Goal: Information Seeking & Learning: Check status

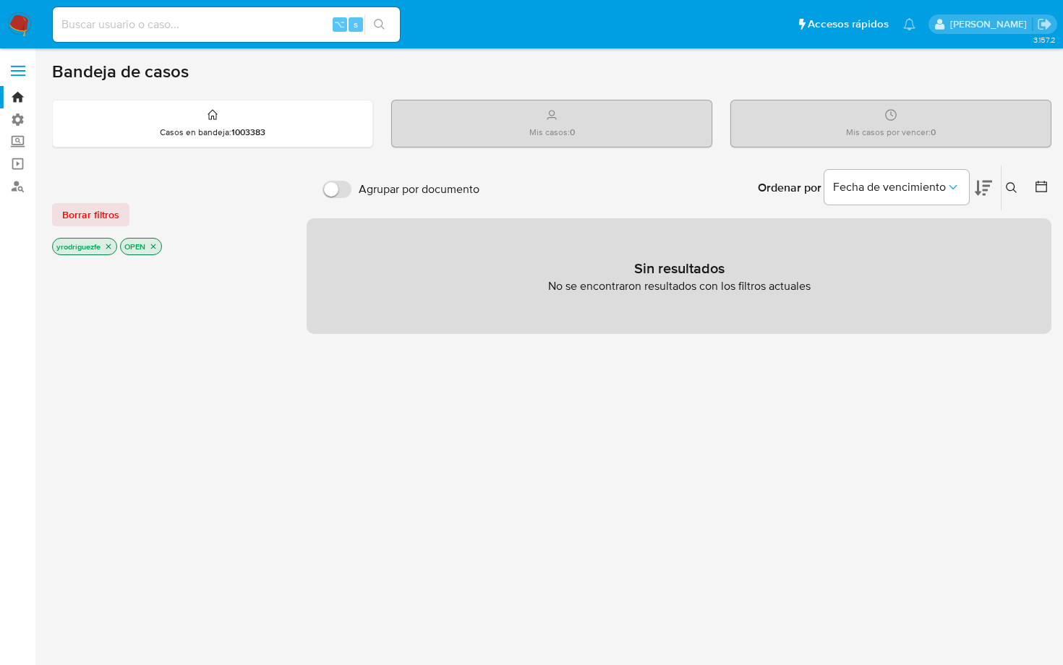
click at [223, 16] on input at bounding box center [226, 24] width 347 height 19
type input "30672626184"
click at [75, 25] on input "30672626184" at bounding box center [226, 24] width 347 height 19
click at [103, 24] on input "30672626184" at bounding box center [226, 24] width 347 height 19
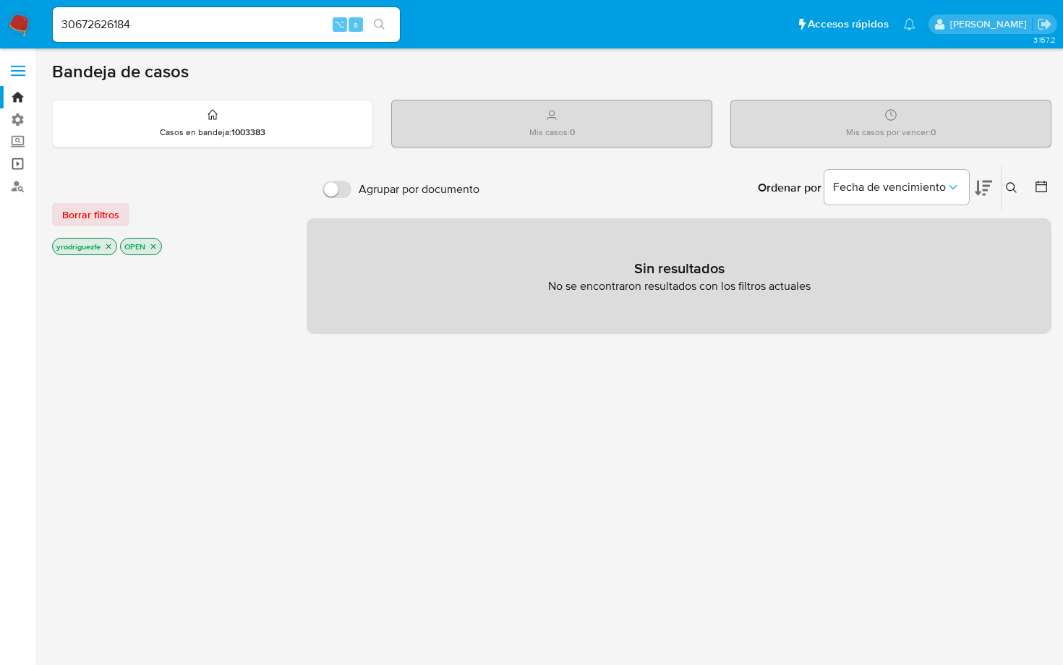
click at [19, 167] on link "Operaciones masivas" at bounding box center [86, 164] width 172 height 22
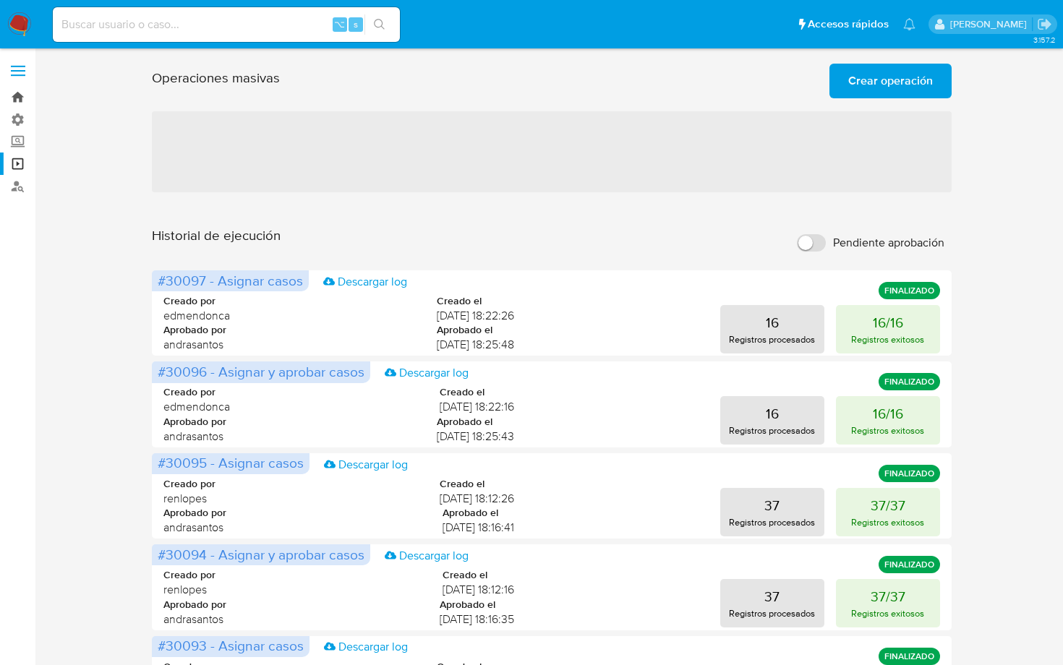
click at [15, 101] on link "Bandeja" at bounding box center [86, 97] width 172 height 22
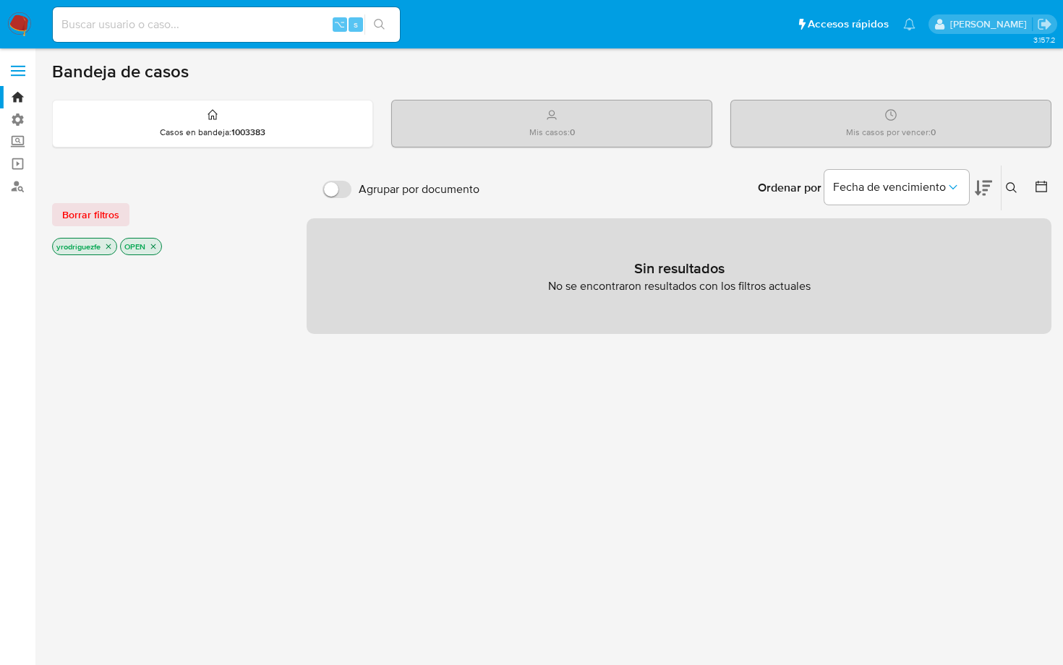
click at [375, 26] on icon "search-icon" at bounding box center [380, 25] width 12 height 12
click at [23, 116] on label "Administración" at bounding box center [86, 119] width 172 height 22
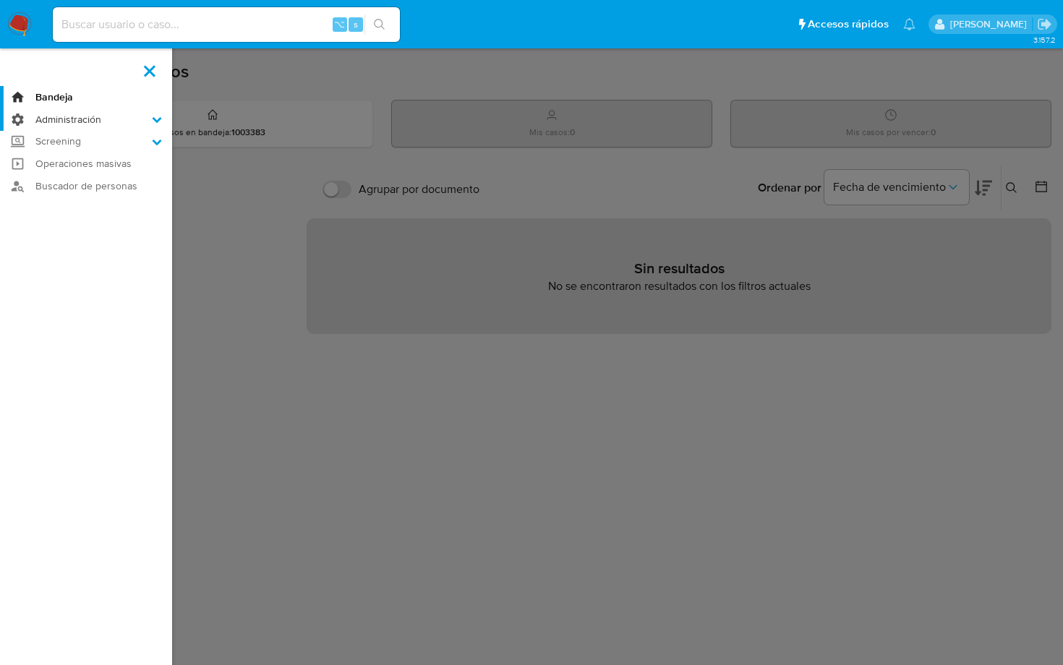
click at [0, 0] on input "Administración" at bounding box center [0, 0] width 0 height 0
click at [69, 141] on link "Usuarios" at bounding box center [86, 140] width 172 height 18
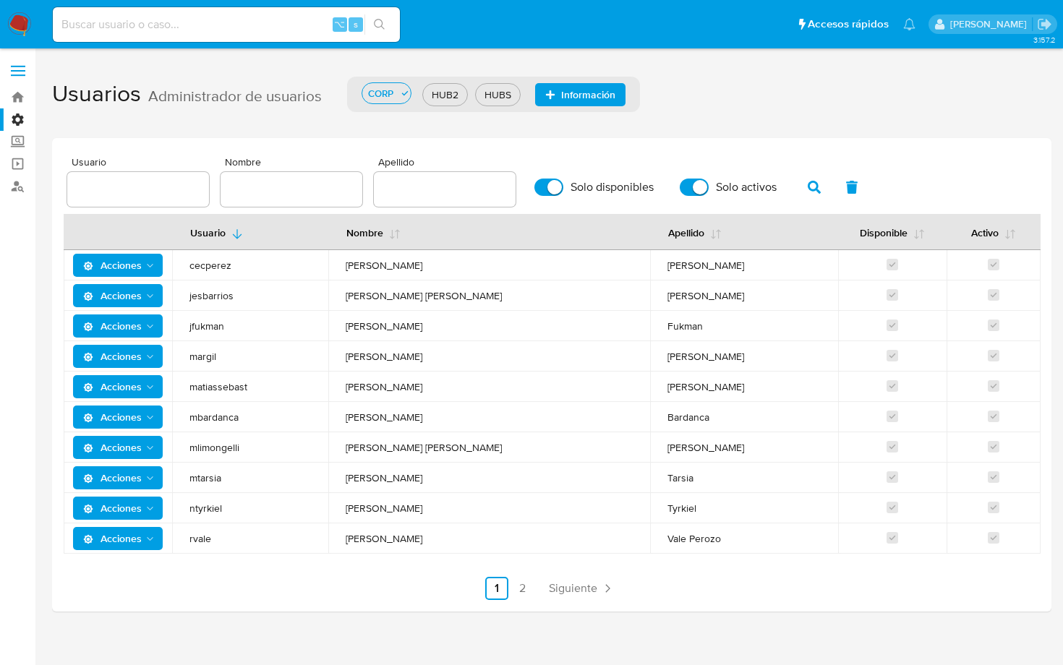
click at [135, 187] on input "text" at bounding box center [138, 189] width 142 height 19
click at [21, 103] on link "Bandeja" at bounding box center [86, 97] width 172 height 22
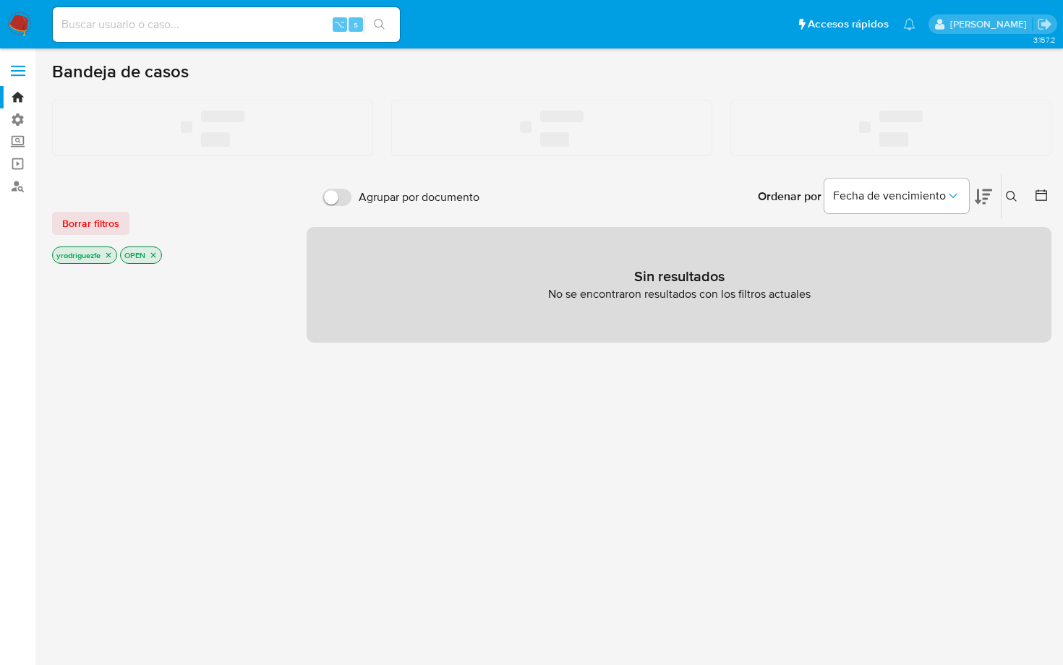
click at [18, 143] on label "Screening" at bounding box center [86, 142] width 172 height 22
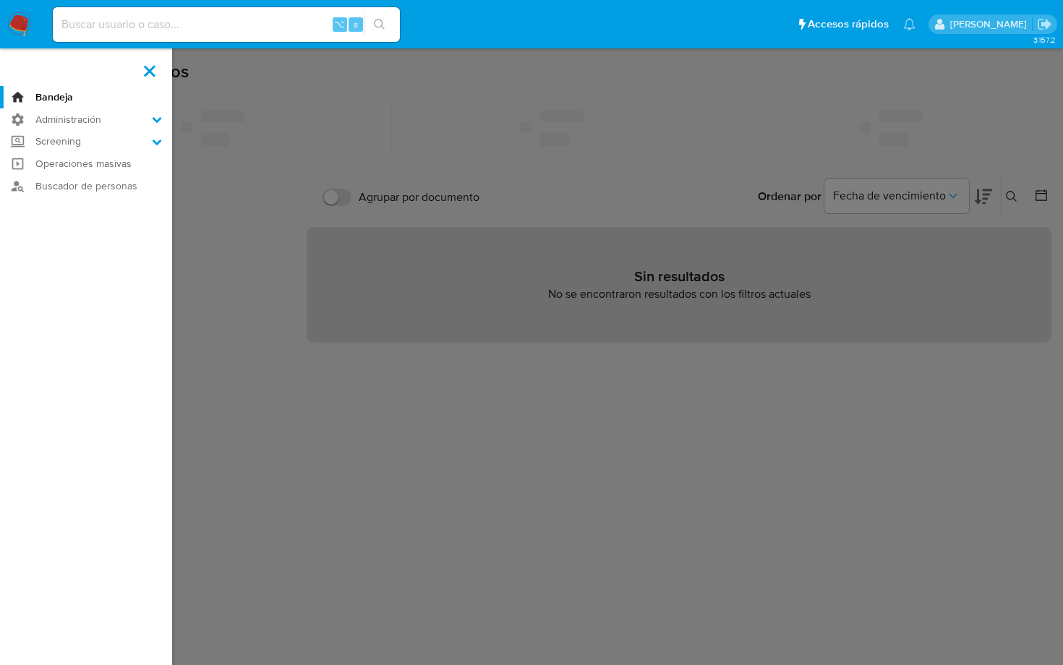
click at [0, 0] on input "Screening" at bounding box center [0, 0] width 0 height 0
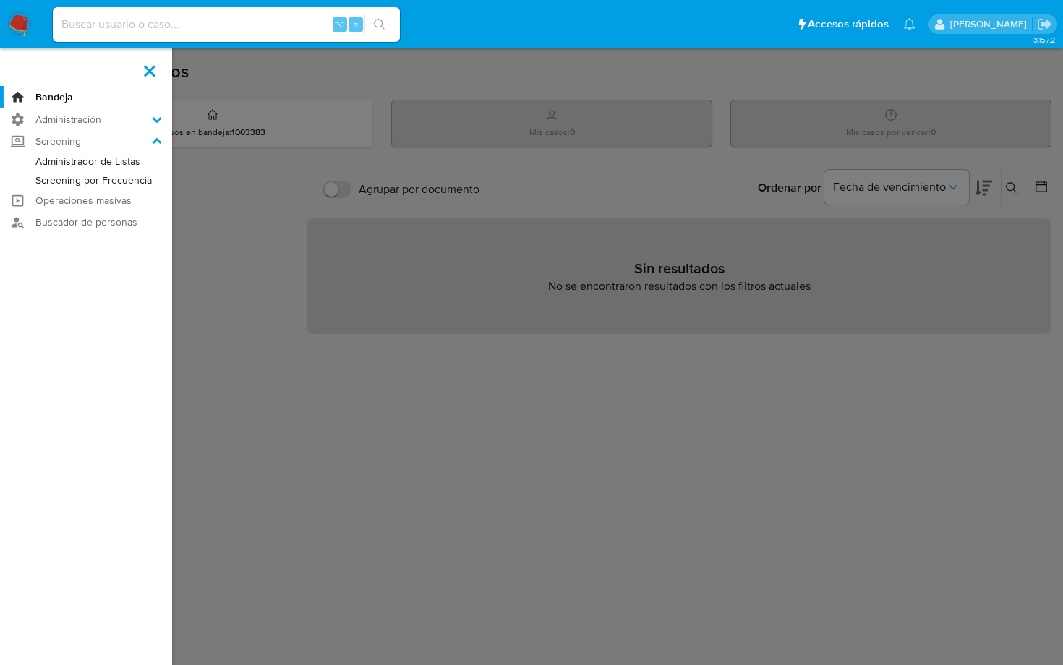
click at [152, 72] on span at bounding box center [150, 71] width 12 height 12
click at [0, 0] on input "checkbox" at bounding box center [0, 0] width 0 height 0
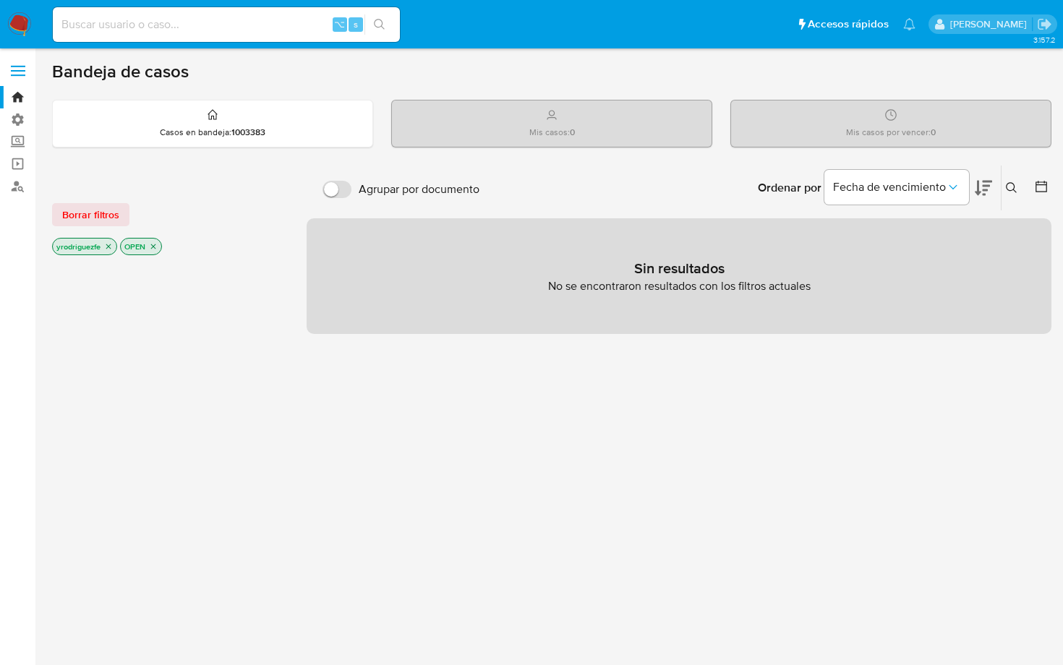
click at [14, 64] on label at bounding box center [18, 71] width 36 height 30
click at [0, 0] on input "checkbox" at bounding box center [0, 0] width 0 height 0
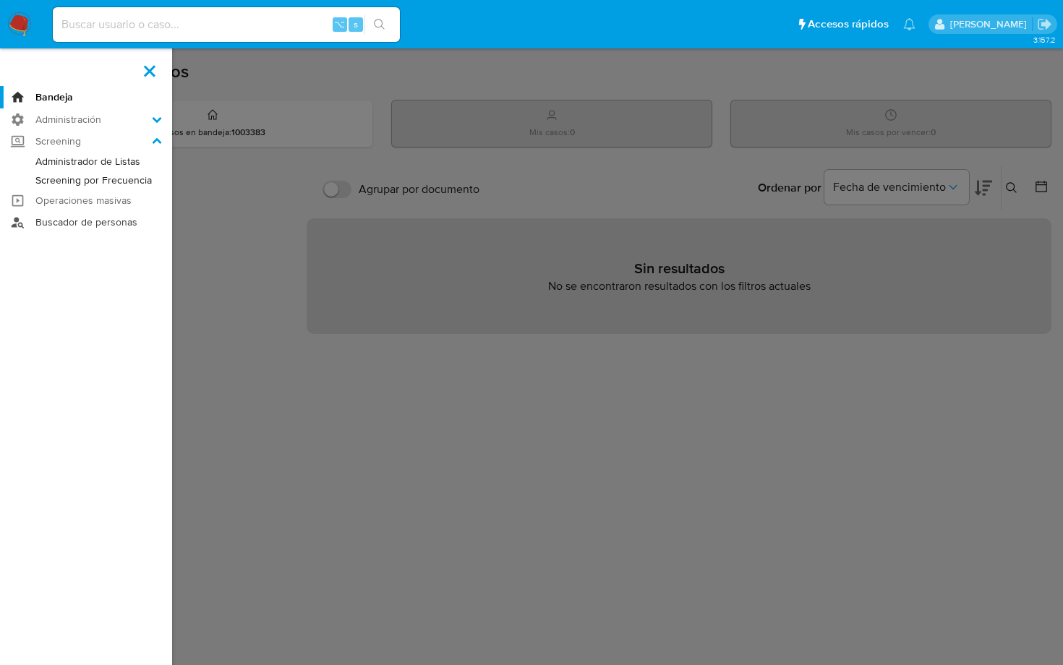
click at [92, 224] on link "Buscador de personas" at bounding box center [86, 223] width 172 height 22
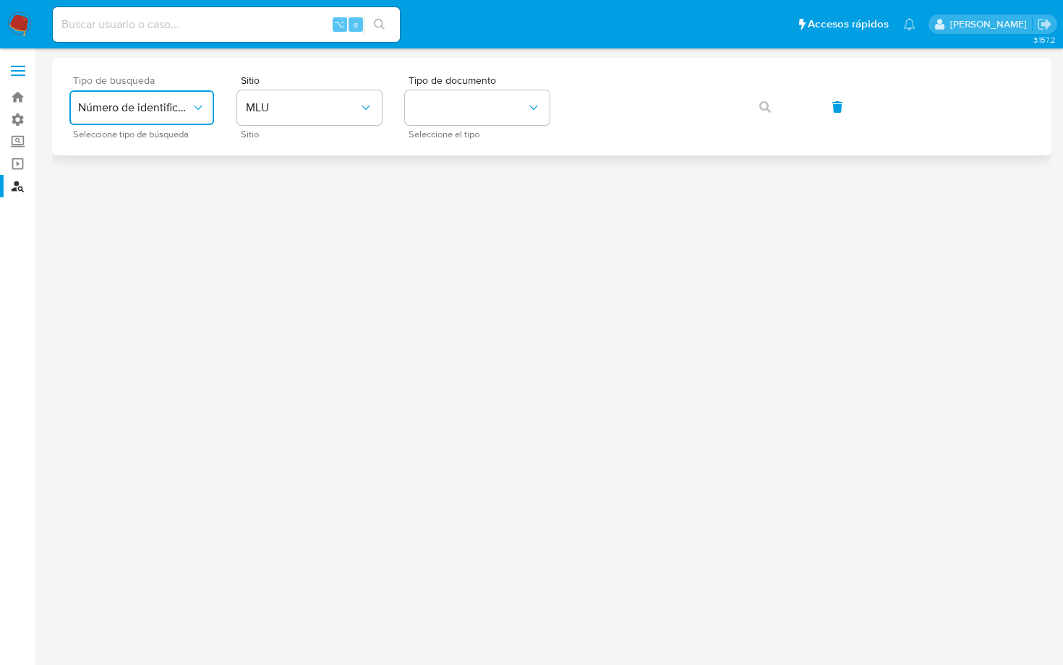
click at [174, 113] on span "Número de identificación" at bounding box center [134, 108] width 113 height 14
click at [301, 109] on span "MLU" at bounding box center [302, 108] width 113 height 14
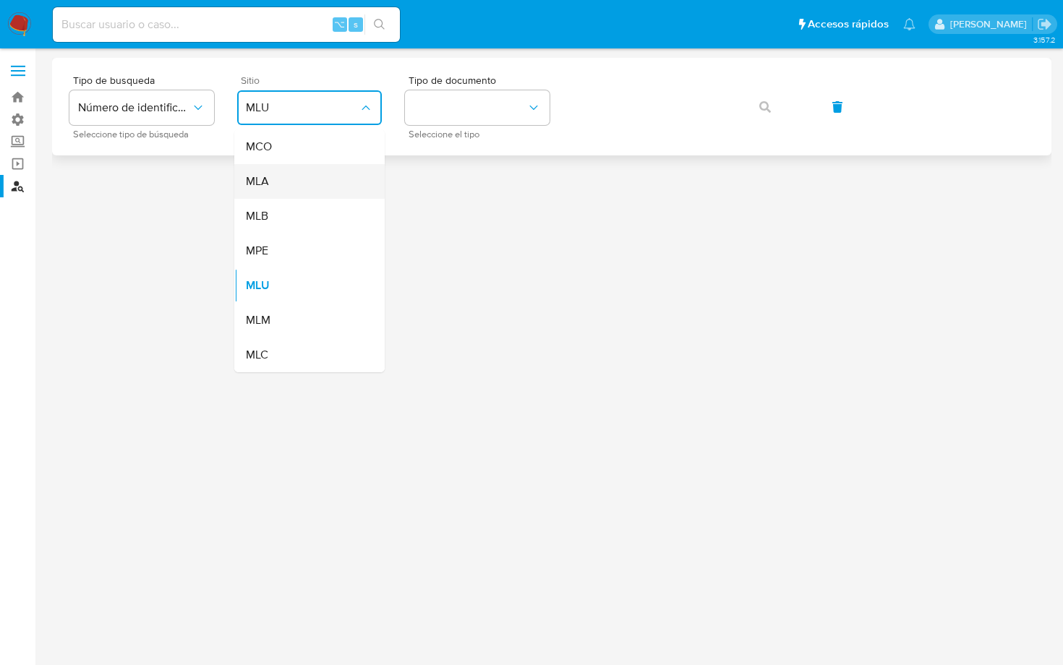
click at [287, 177] on div "MLA" at bounding box center [305, 181] width 119 height 35
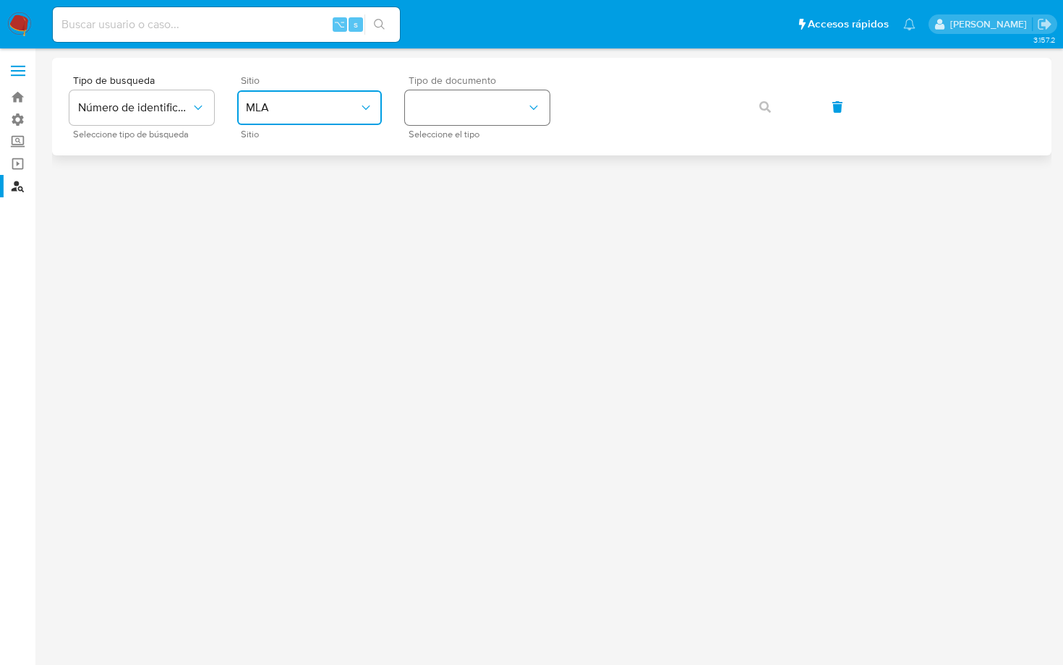
click at [461, 117] on button "identificationType" at bounding box center [477, 107] width 145 height 35
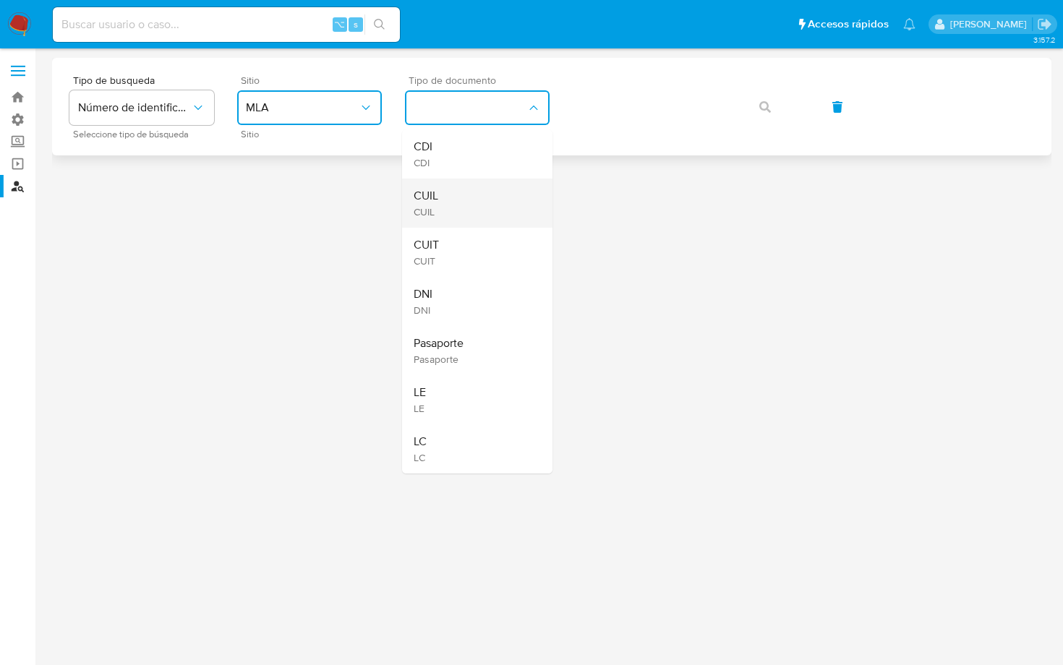
click at [467, 202] on div "CUIL CUIL" at bounding box center [473, 203] width 119 height 49
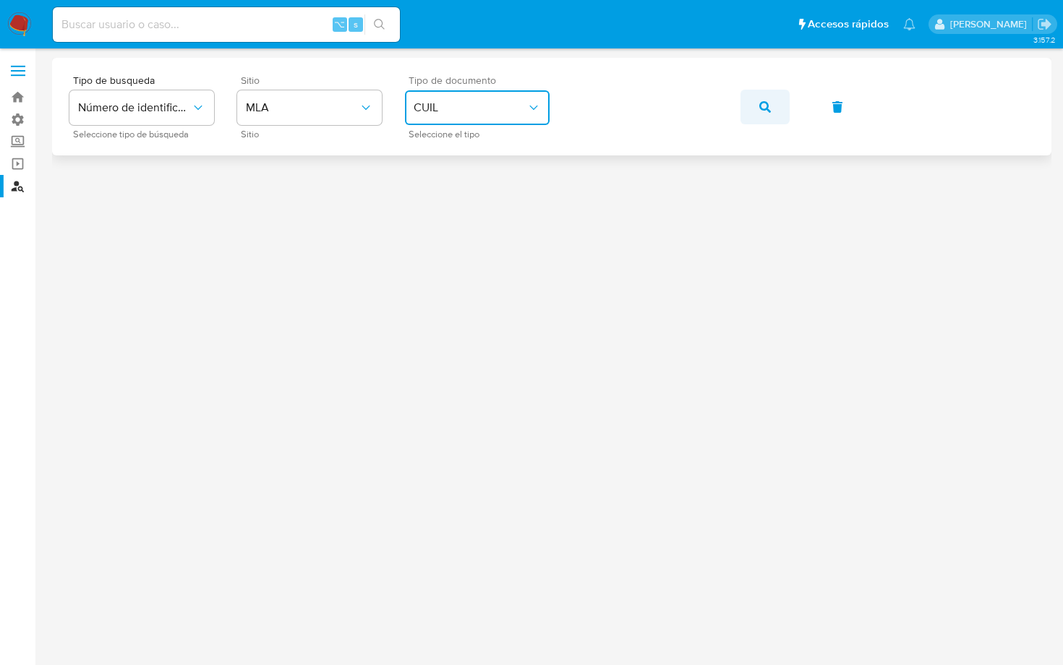
click at [769, 101] on icon "button" at bounding box center [765, 107] width 12 height 12
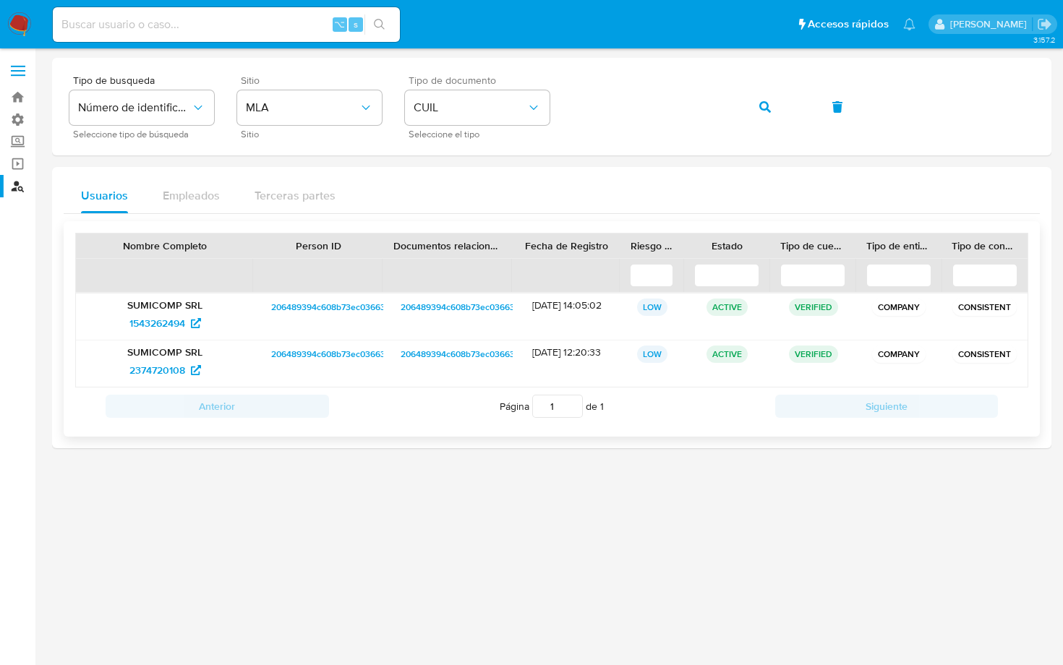
click at [161, 310] on p "SUMICOMP SRL" at bounding box center [165, 305] width 158 height 13
click at [161, 323] on span "1543262494" at bounding box center [157, 323] width 56 height 23
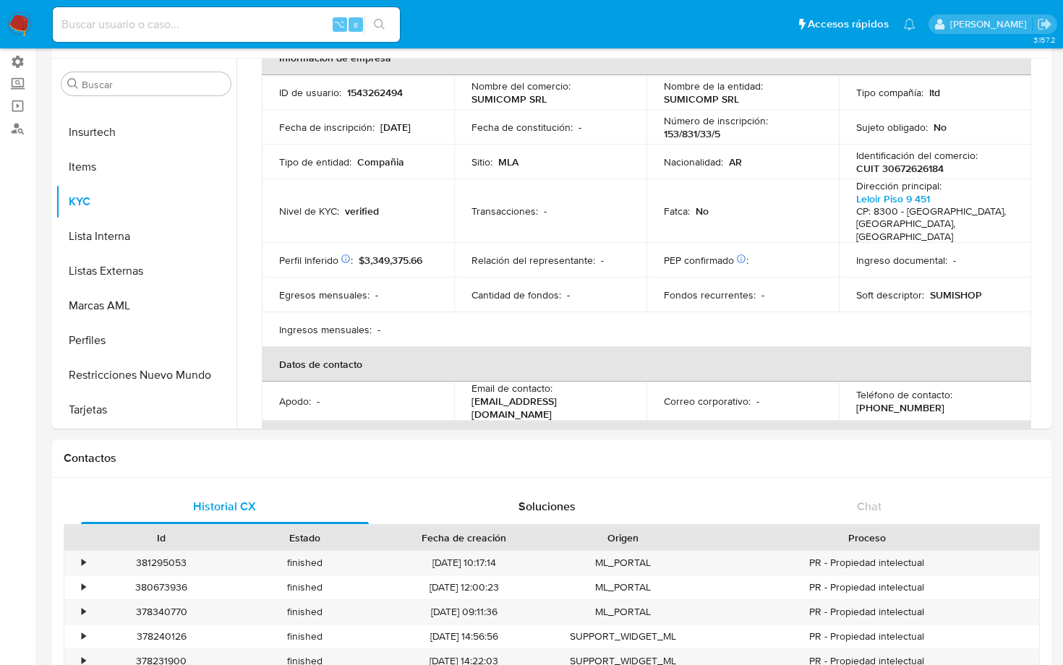
scroll to position [90, 0]
select select "10"
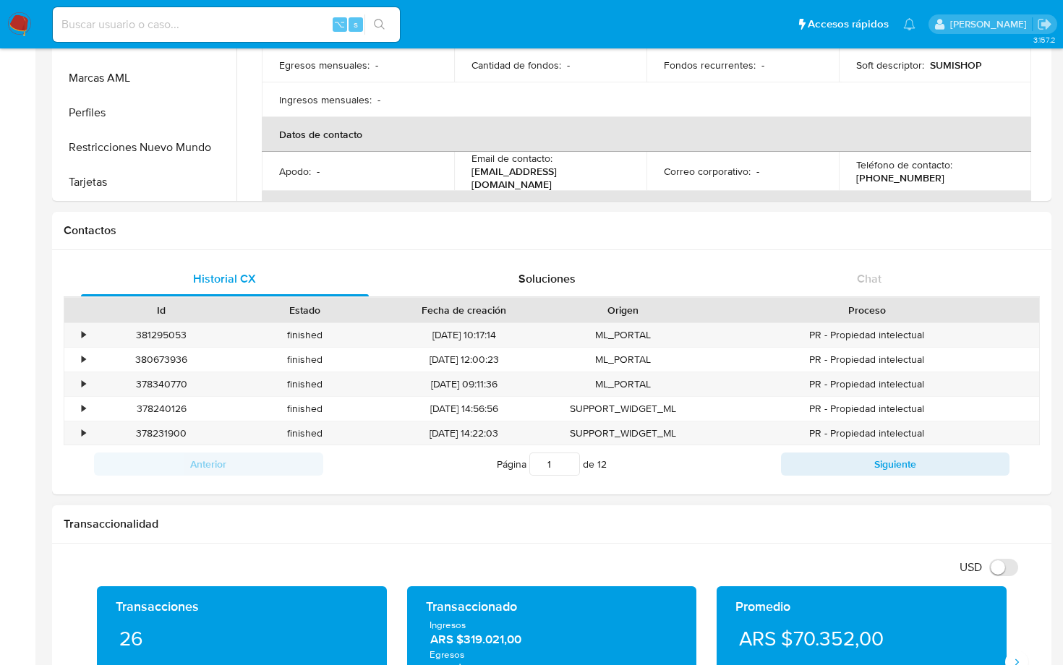
scroll to position [0, 0]
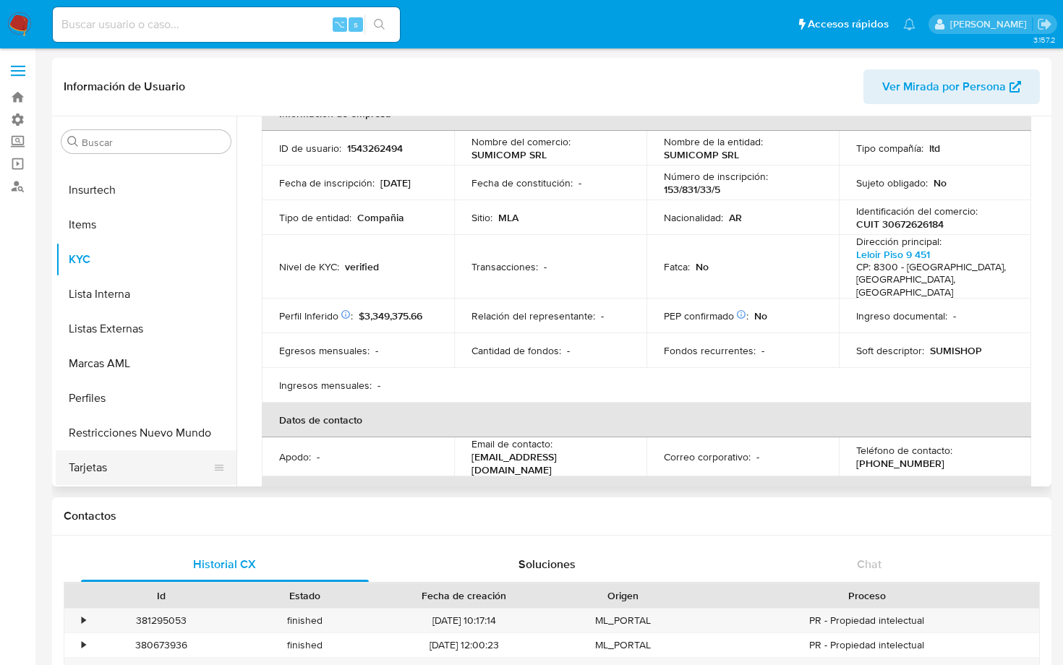
click at [99, 475] on button "Tarjetas" at bounding box center [140, 468] width 169 height 35
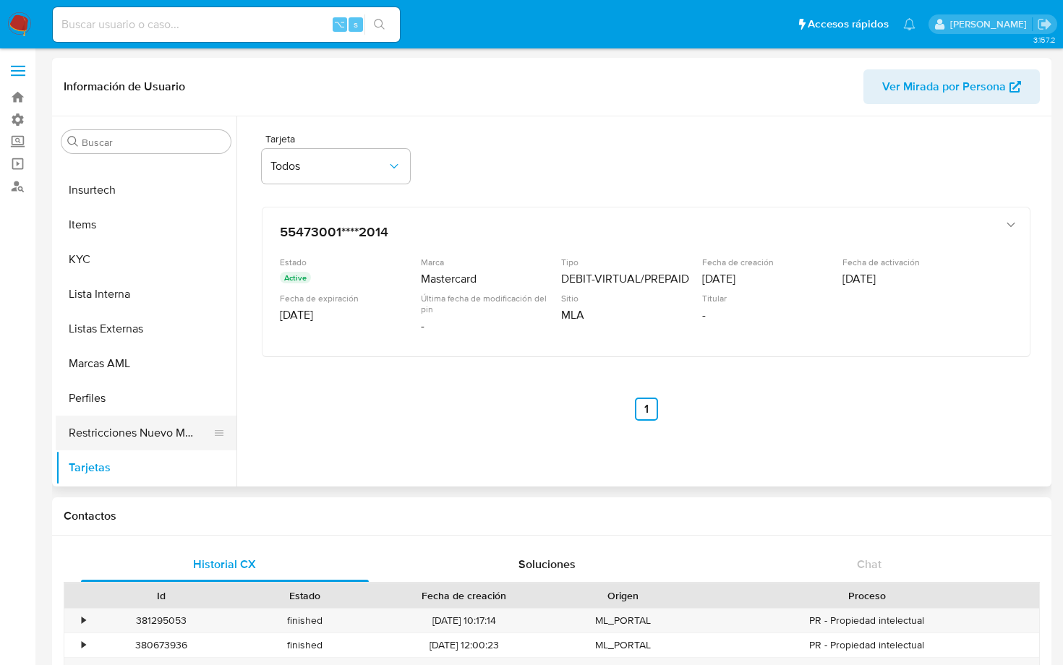
click at [163, 436] on button "Restricciones Nuevo Mundo" at bounding box center [140, 433] width 169 height 35
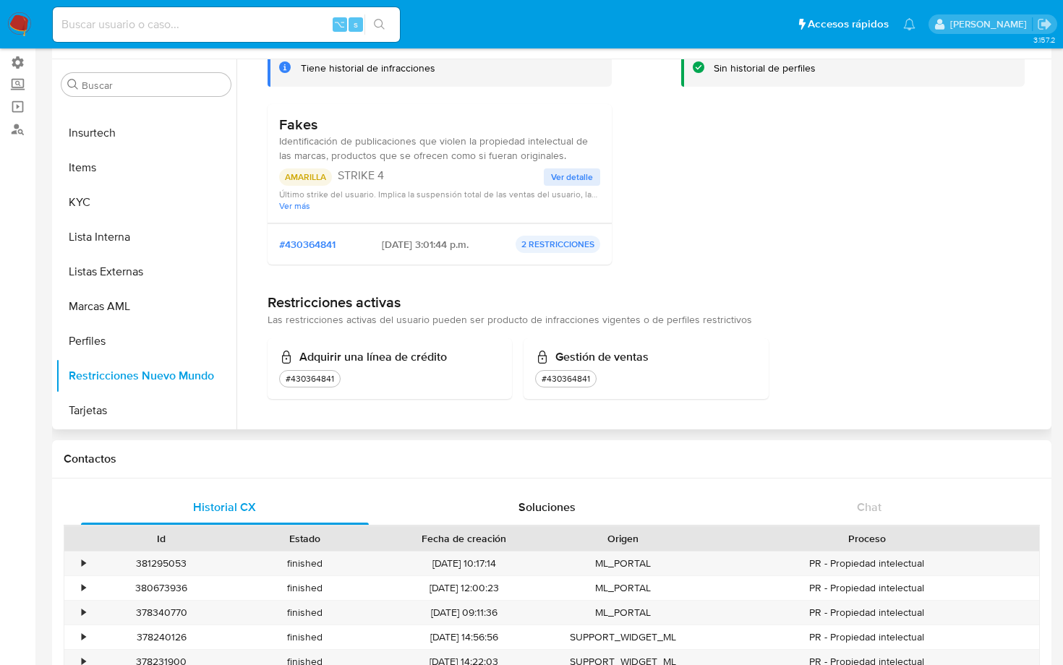
scroll to position [56, 0]
